Goal: Task Accomplishment & Management: Complete application form

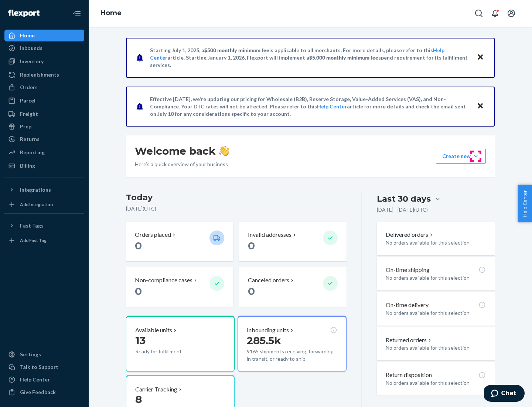
click at [476, 156] on button "Create new Create new inbound Create new order Create new product" at bounding box center [461, 156] width 50 height 15
click at [44, 48] on div "Inbounds" at bounding box center [44, 48] width 78 height 10
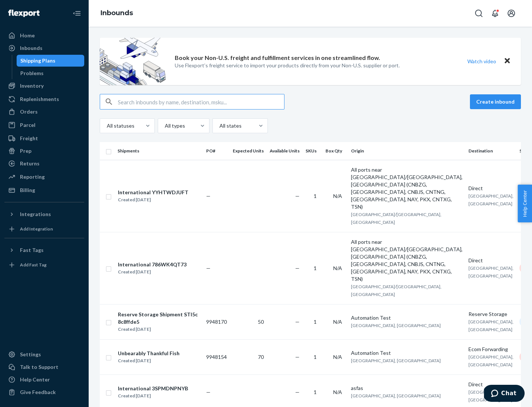
click at [497, 102] on button "Create inbound" at bounding box center [495, 101] width 51 height 15
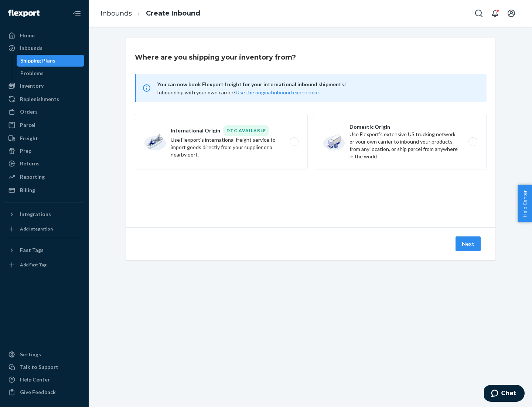
click at [400, 142] on label "Domestic Origin Use Flexport’s extensive US trucking network or your own carrie…" at bounding box center [400, 141] width 173 height 55
click at [473, 142] on input "Domestic Origin Use Flexport’s extensive US trucking network or your own carrie…" at bounding box center [475, 141] width 5 height 5
radio input "true"
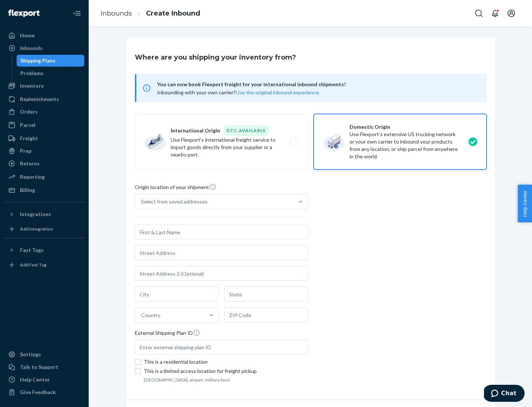
click at [173, 201] on div "Select from saved addresses" at bounding box center [174, 201] width 67 height 7
click at [142, 201] on input "Select from saved addresses" at bounding box center [141, 201] width 1 height 7
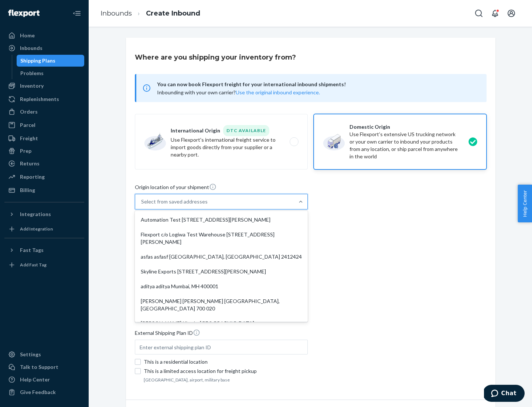
scroll to position [3, 0]
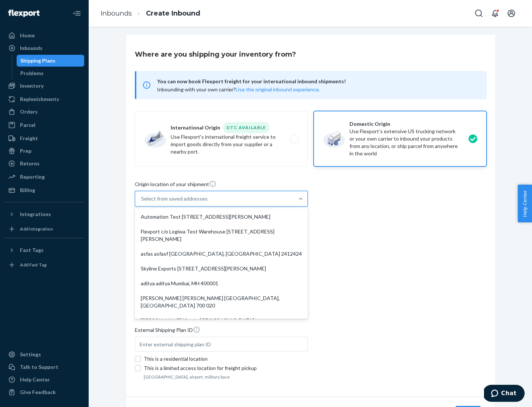
click at [221, 217] on div "Automation Test [STREET_ADDRESS][PERSON_NAME]" at bounding box center [221, 216] width 170 height 15
click at [142, 202] on input "option Automation Test [STREET_ADDRESS][PERSON_NAME]. 9 results available. Use …" at bounding box center [141, 198] width 1 height 7
type input "Automation Test"
type input "9th Floor"
type input "[GEOGRAPHIC_DATA]"
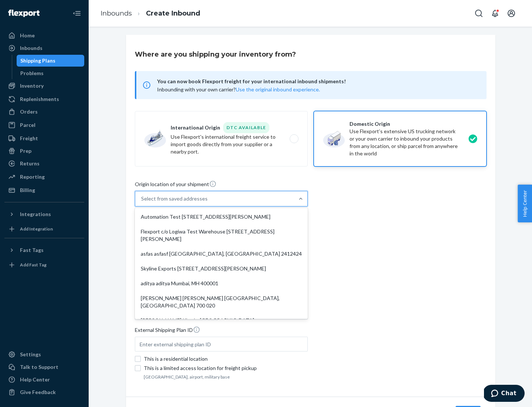
type input "CA"
type input "94104"
type input "[STREET_ADDRESS][PERSON_NAME]"
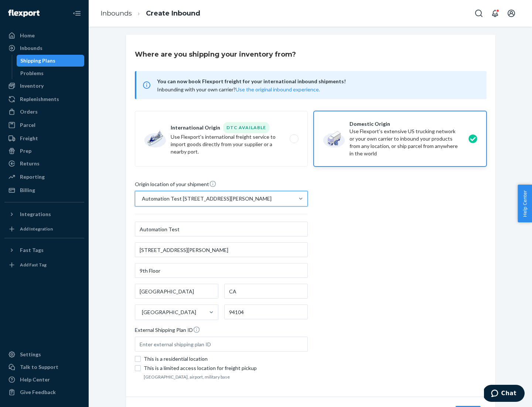
scroll to position [43, 0]
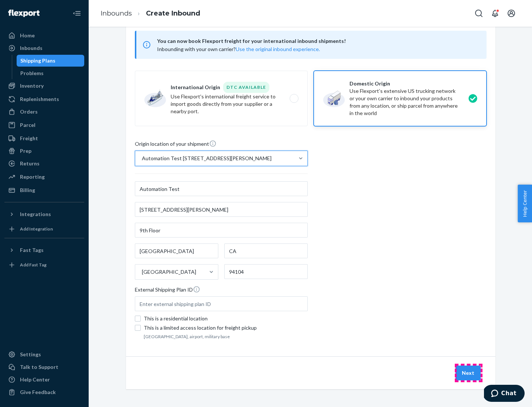
click at [469, 373] on button "Next" at bounding box center [468, 372] width 25 height 15
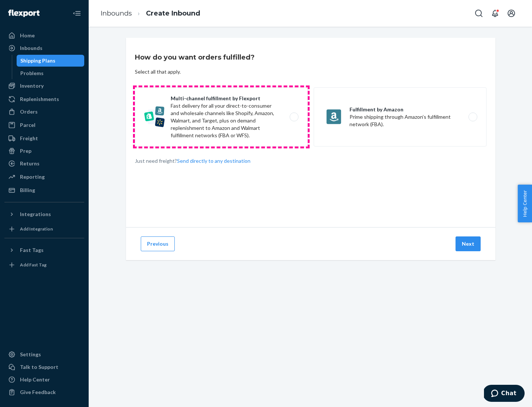
click at [221, 117] on label "Multi-channel fulfillment by Flexport Fast delivery for all your direct-to-cons…" at bounding box center [221, 116] width 173 height 59
click at [294, 117] on input "Multi-channel fulfillment by Flexport Fast delivery for all your direct-to-cons…" at bounding box center [296, 117] width 5 height 5
radio input "true"
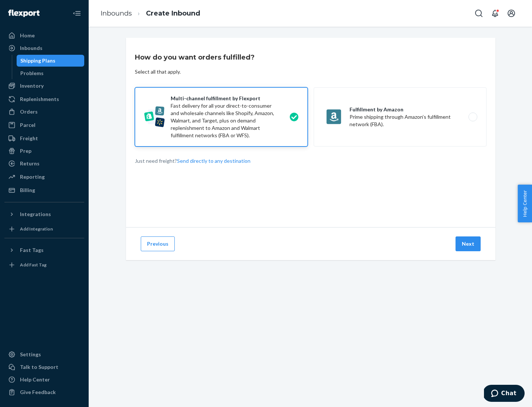
click at [469, 244] on button "Next" at bounding box center [468, 243] width 25 height 15
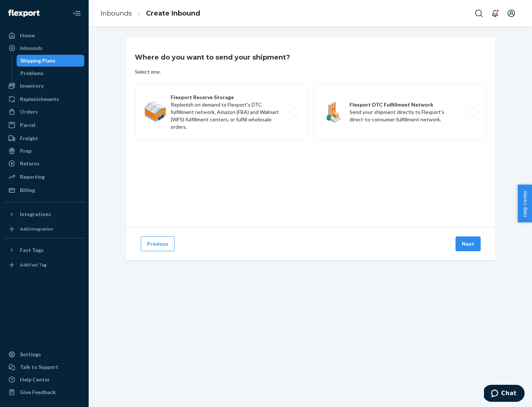
click at [400, 112] on label "Flexport DTC Fulfillment Network Send your shipment directly to Flexport's dire…" at bounding box center [400, 111] width 173 height 55
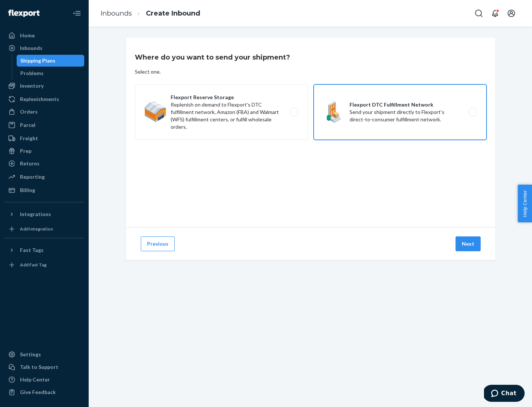
click at [473, 112] on input "Flexport DTC Fulfillment Network Send your shipment directly to Flexport's dire…" at bounding box center [475, 112] width 5 height 5
radio input "true"
click at [469, 244] on button "Next" at bounding box center [468, 243] width 25 height 15
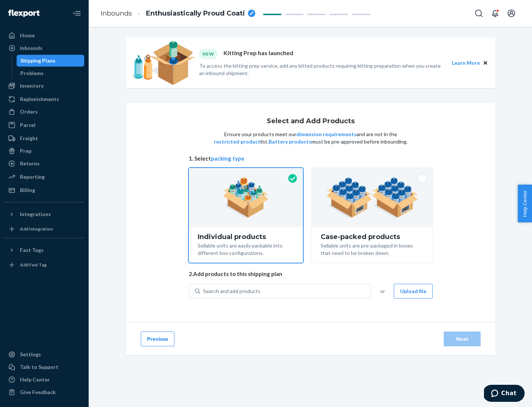
click at [373, 197] on img at bounding box center [372, 197] width 92 height 41
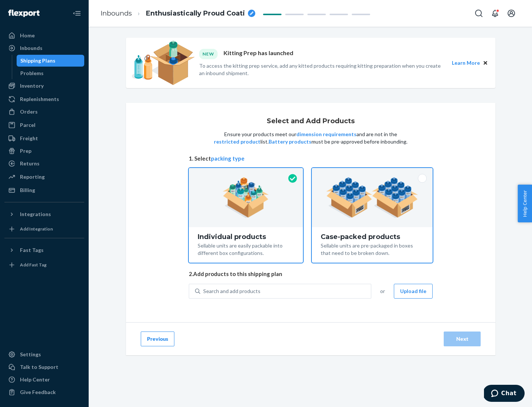
click at [373, 173] on input "Case-packed products Sellable units are pre-packaged in boxes that need to be b…" at bounding box center [372, 170] width 5 height 5
radio input "true"
radio input "false"
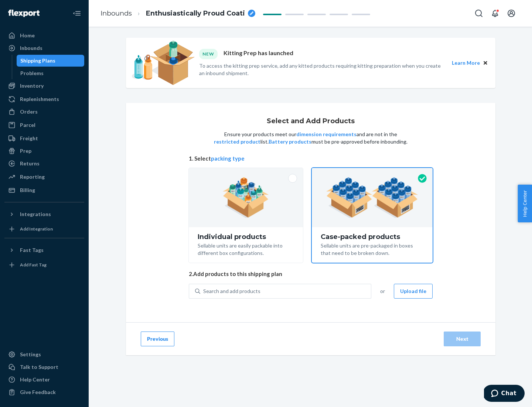
click at [286, 291] on div "Search and add products" at bounding box center [285, 290] width 171 height 13
click at [204, 291] on input "Search and add products" at bounding box center [203, 290] width 1 height 7
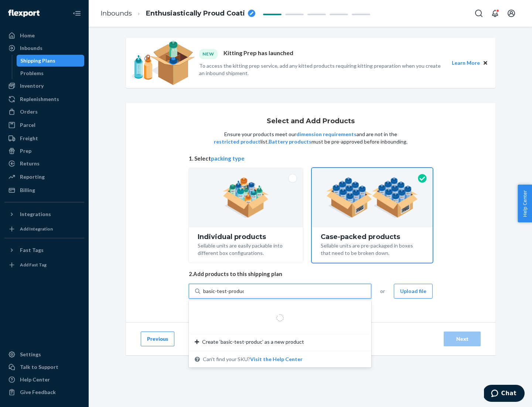
type input "basic-test-product-1"
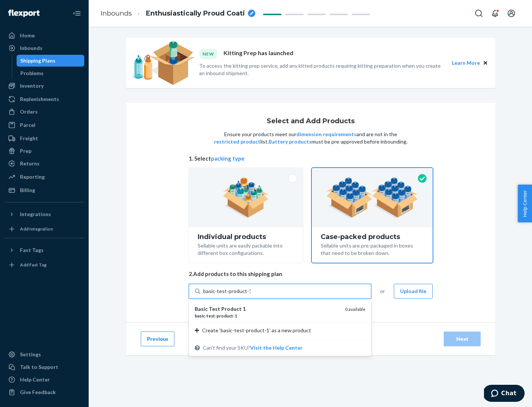
click at [267, 315] on div "basic - test - product - 1" at bounding box center [267, 315] width 145 height 6
click at [251, 295] on input "basic-test-product-1" at bounding box center [226, 290] width 47 height 7
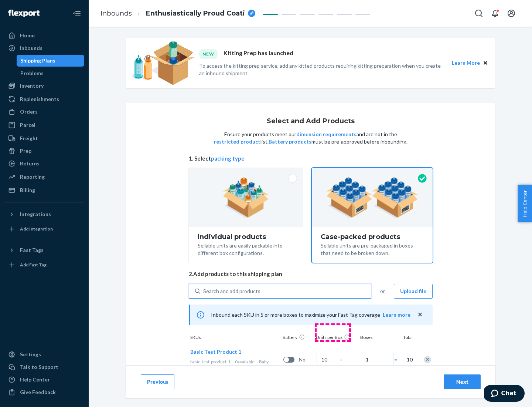
scroll to position [27, 0]
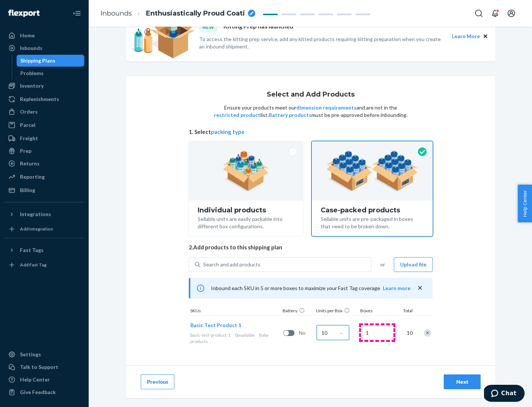
type input "10"
type input "7"
click at [462, 381] on div "Next" at bounding box center [462, 381] width 24 height 7
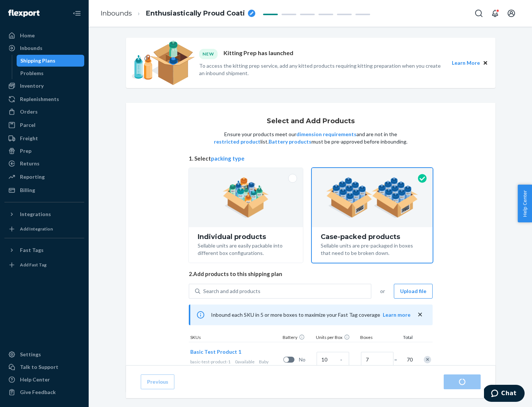
radio input "true"
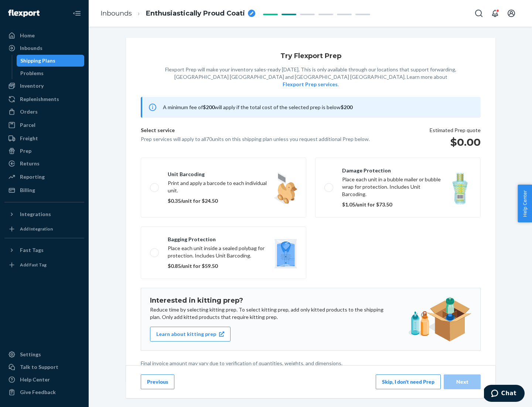
scroll to position [2, 0]
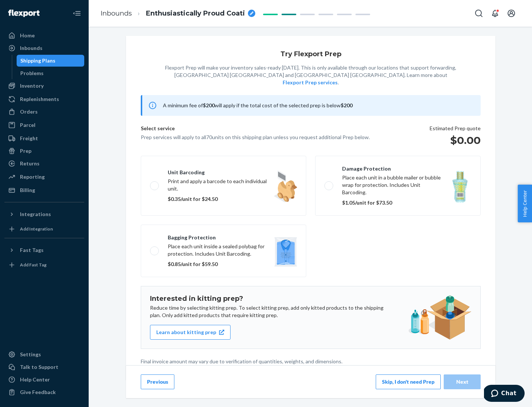
click at [224, 235] on label "Bagging protection Place each unit inside a sealed polybag for protection. Incl…" at bounding box center [224, 250] width 166 height 52
click at [155, 248] on input "Bagging protection Place each unit inside a sealed polybag for protection. Incl…" at bounding box center [152, 250] width 5 height 5
checkbox input "true"
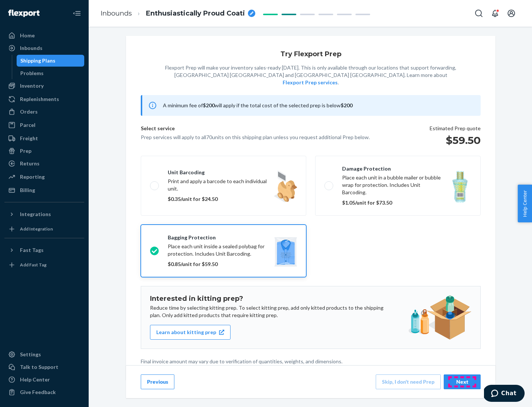
click at [462, 381] on div "Next" at bounding box center [462, 381] width 24 height 7
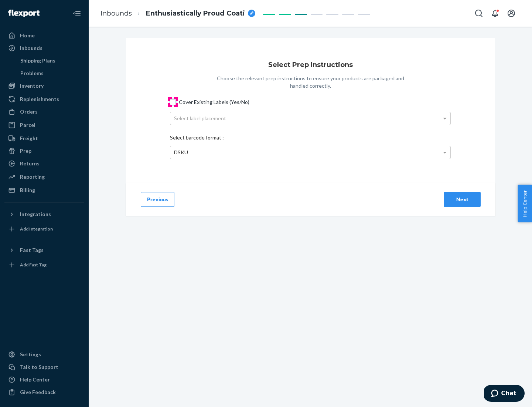
click at [173, 102] on input "Cover Existing Labels (Yes/No)" at bounding box center [173, 102] width 6 height 6
checkbox input "true"
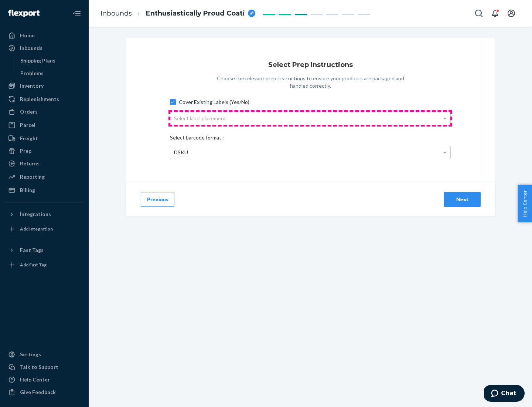
click at [311, 118] on div "Select label placement" at bounding box center [310, 118] width 280 height 13
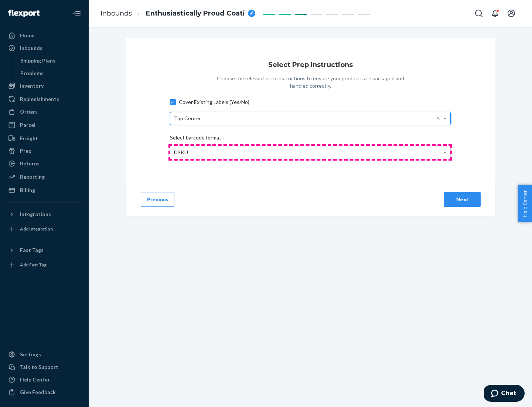
click at [311, 152] on div "DSKU" at bounding box center [310, 152] width 280 height 13
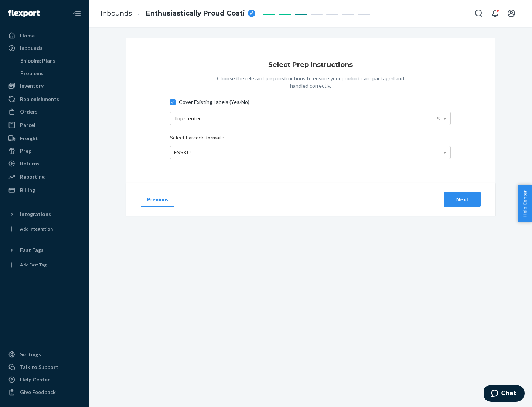
click at [462, 199] on div "Next" at bounding box center [462, 199] width 24 height 7
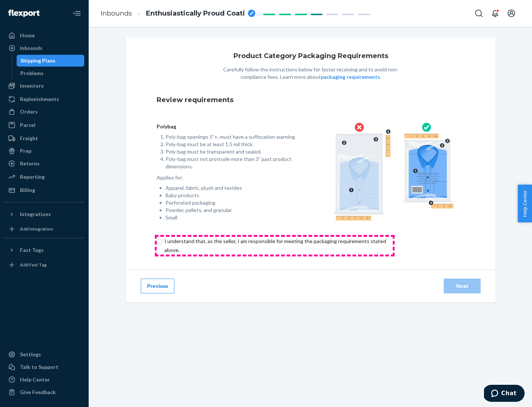
click at [275, 245] on input "checkbox" at bounding box center [280, 246] width 246 height 18
checkbox input "true"
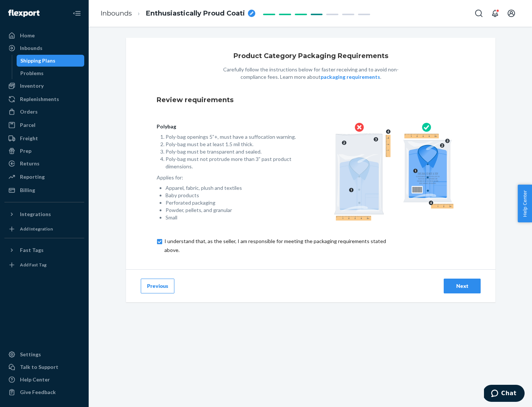
click at [462, 285] on div "Next" at bounding box center [462, 285] width 24 height 7
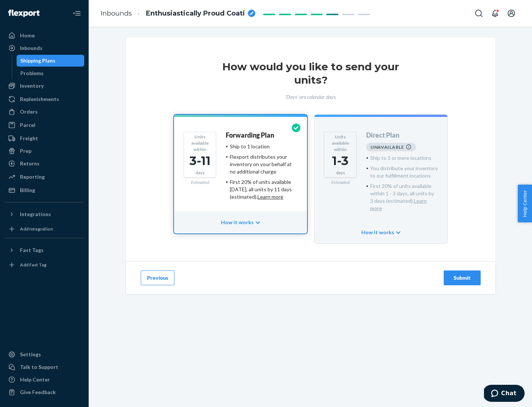
click at [251, 135] on h4 "Forwarding Plan" at bounding box center [250, 135] width 48 height 7
click at [462, 274] on div "Submit" at bounding box center [462, 277] width 24 height 7
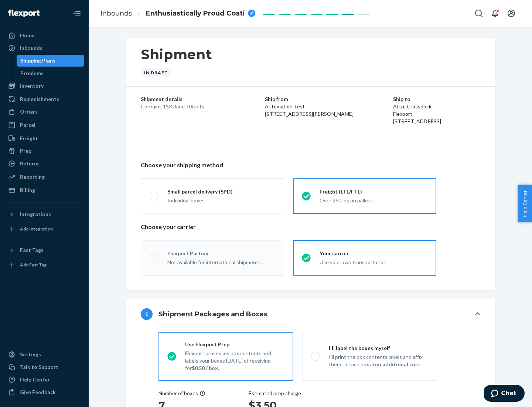
radio input "true"
radio input "false"
radio input "true"
radio input "false"
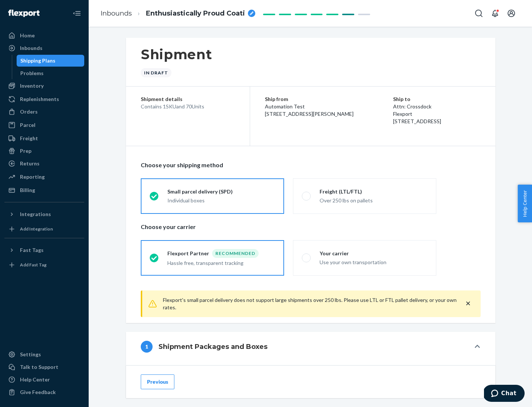
click at [365, 196] on div "Over 250 lbs on pallets" at bounding box center [374, 199] width 108 height 9
click at [307, 196] on input "Freight (LTL/FTL) Over 250 lbs on pallets" at bounding box center [304, 195] width 5 height 5
radio input "true"
radio input "false"
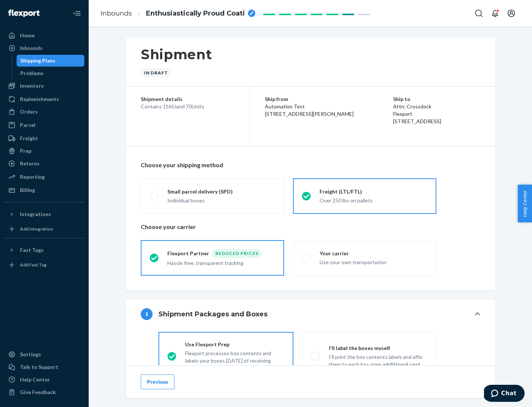
scroll to position [41, 0]
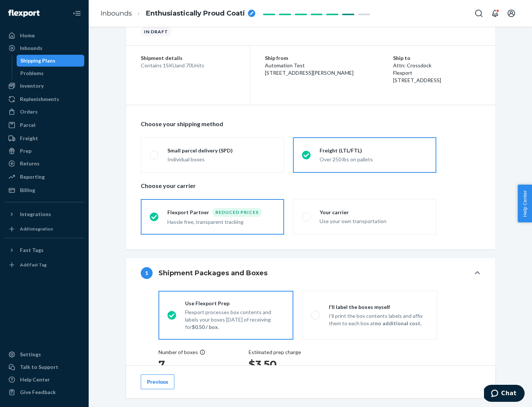
click at [213, 217] on div "Hassle free, transparent tracking" at bounding box center [221, 221] width 108 height 9
click at [155, 216] on input "Flexport Partner Reduced prices Hassle free, transparent tracking" at bounding box center [152, 216] width 5 height 5
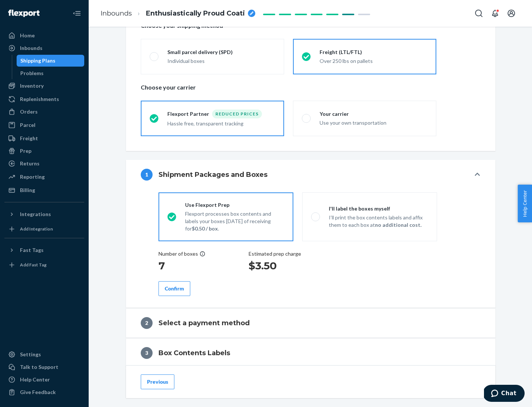
click at [370, 216] on p "I’ll print the box contents labels and affix them to each box at no additional …" at bounding box center [378, 221] width 99 height 15
click at [316, 216] on input "I'll label the boxes myself I’ll print the box contents labels and affix them t…" at bounding box center [313, 216] width 5 height 5
radio input "true"
radio input "false"
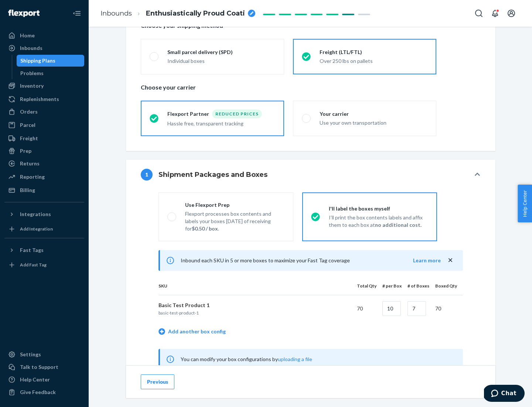
scroll to position [231, 0]
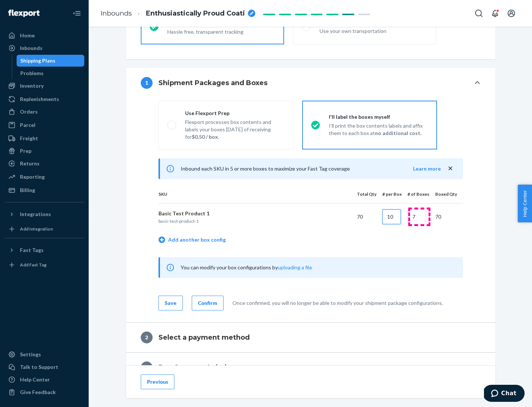
type input "10"
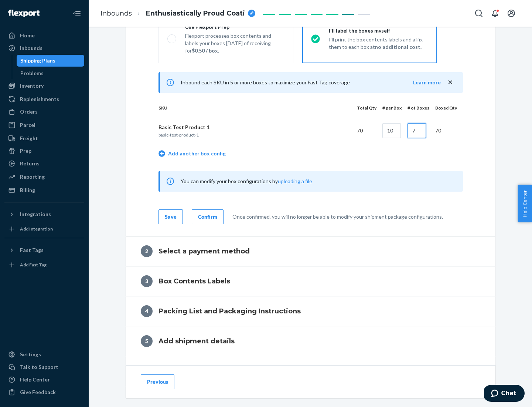
type input "7"
click at [207, 216] on div "Confirm" at bounding box center [207, 216] width 19 height 7
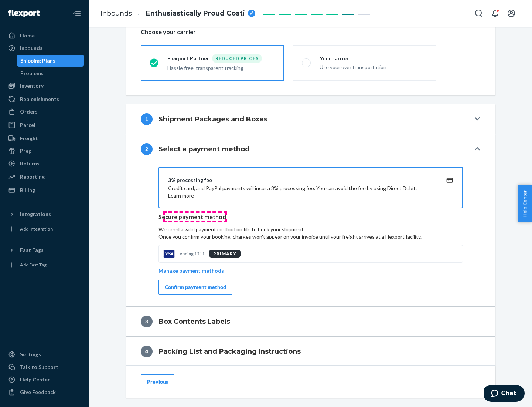
scroll to position [265, 0]
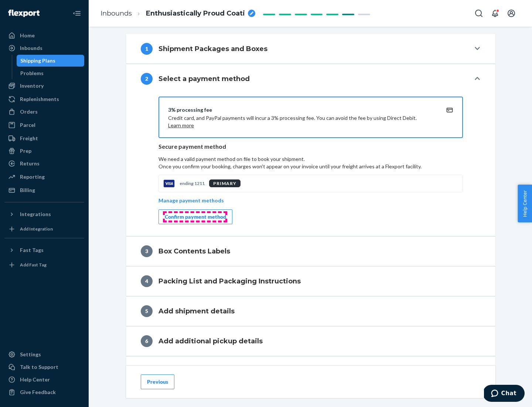
click at [195, 217] on div "Confirm payment method" at bounding box center [195, 216] width 61 height 7
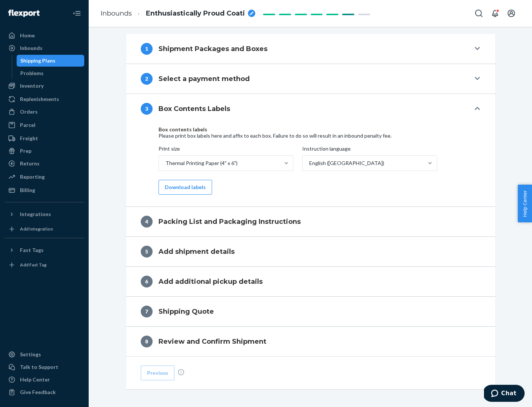
scroll to position [235, 0]
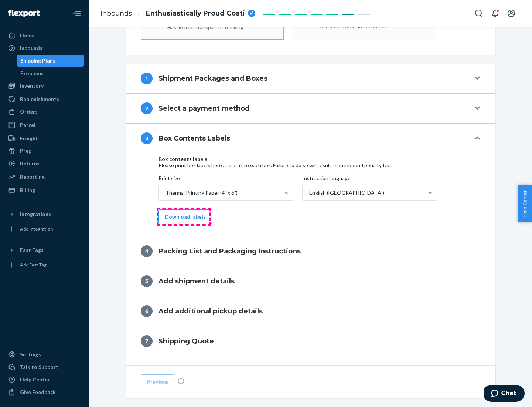
click at [184, 217] on button "Download labels" at bounding box center [186, 216] width 54 height 15
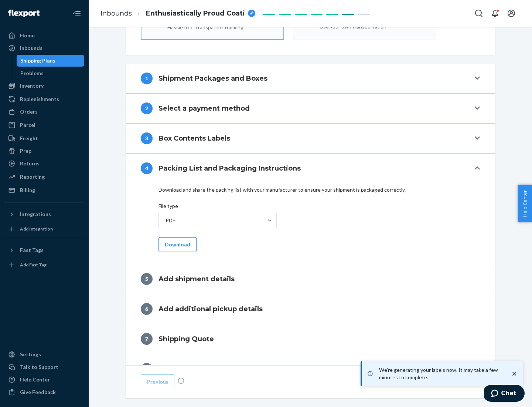
scroll to position [263, 0]
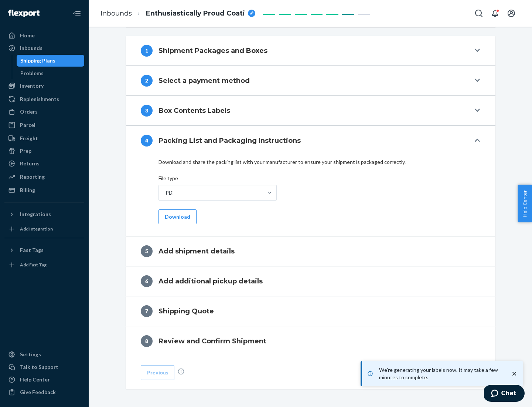
click at [177, 216] on button "Download" at bounding box center [178, 216] width 38 height 15
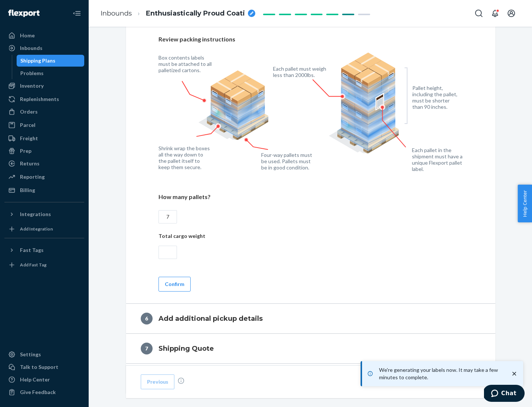
scroll to position [510, 0]
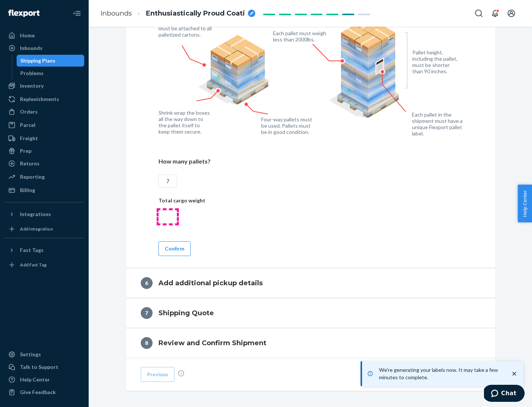
type input "7"
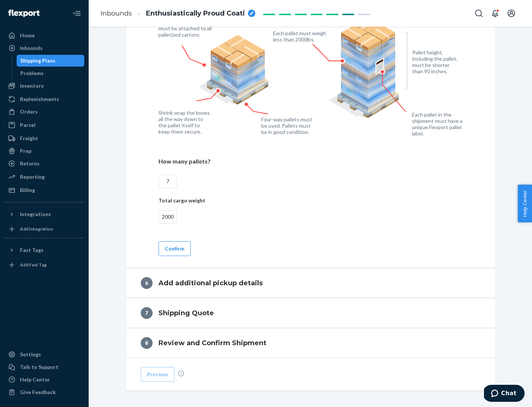
scroll to position [542, 0]
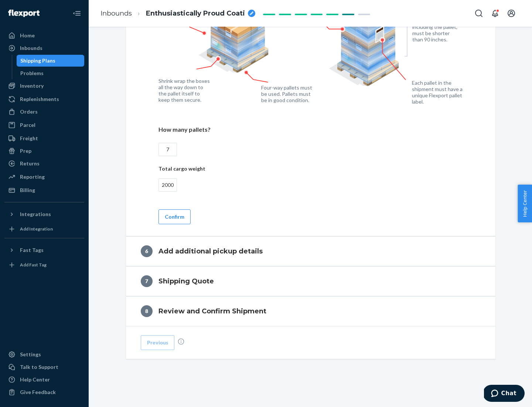
type input "2000"
click at [174, 216] on button "Confirm" at bounding box center [175, 216] width 32 height 15
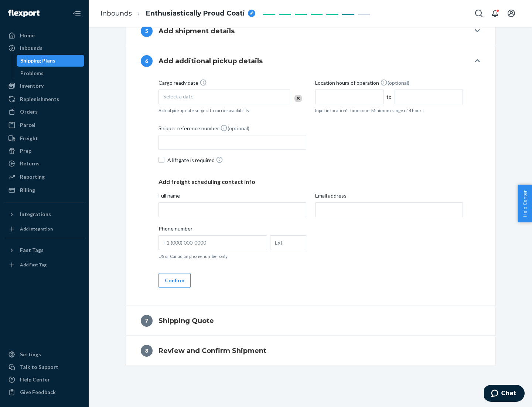
scroll to position [283, 0]
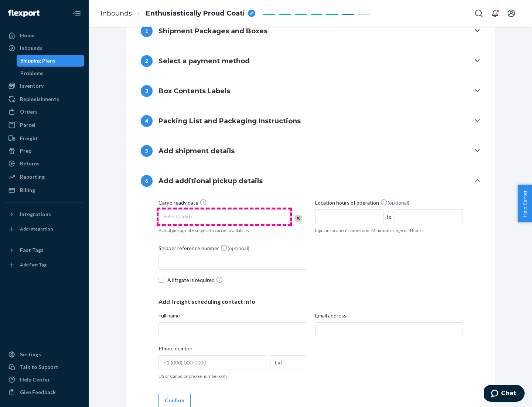
click at [224, 216] on div "Select a date" at bounding box center [225, 216] width 132 height 15
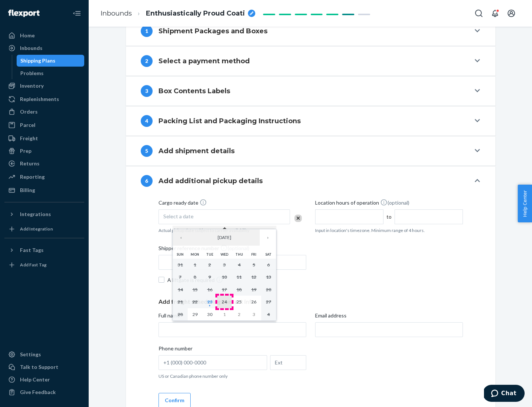
click at [224, 301] on abbr "24" at bounding box center [224, 302] width 5 height 6
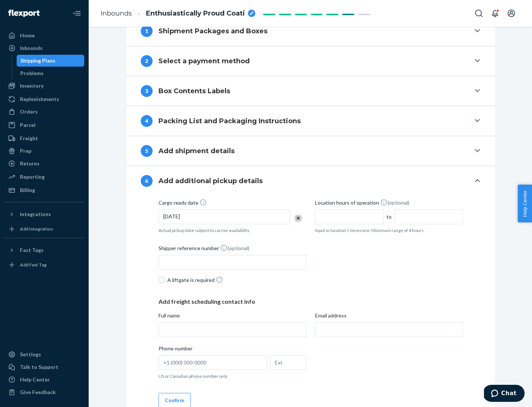
scroll to position [396, 0]
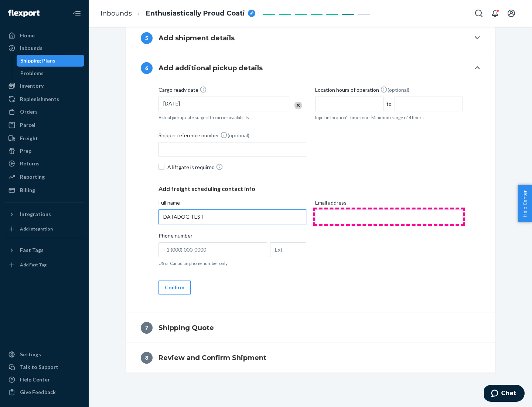
type input "DATADOG TEST"
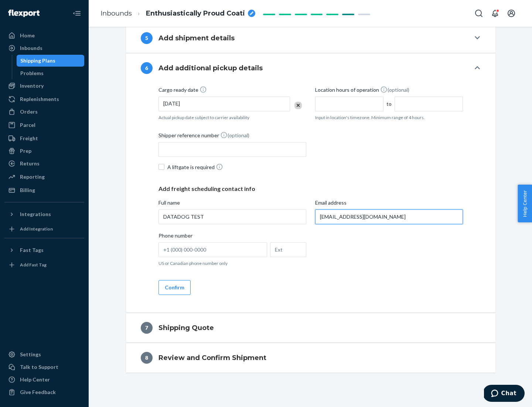
scroll to position [403, 0]
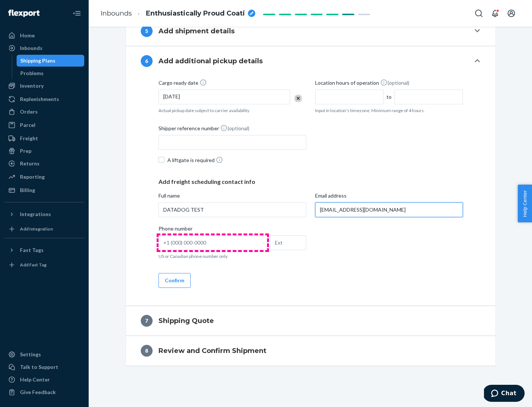
type input "[EMAIL_ADDRESS][DOMAIN_NAME]"
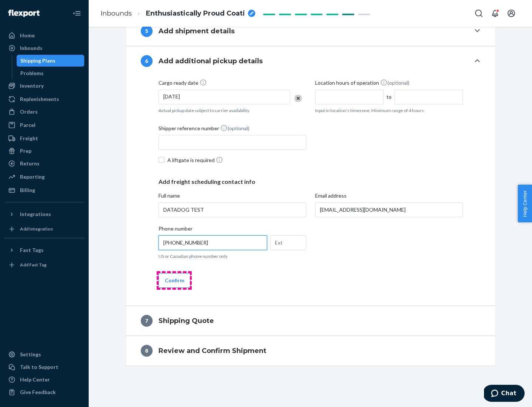
type input "[PHONE_NUMBER]"
click at [174, 280] on button "Confirm" at bounding box center [175, 280] width 32 height 15
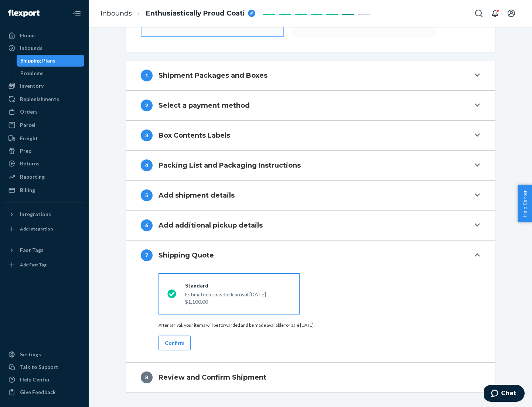
scroll to position [265, 0]
